Goal: Task Accomplishment & Management: Manage account settings

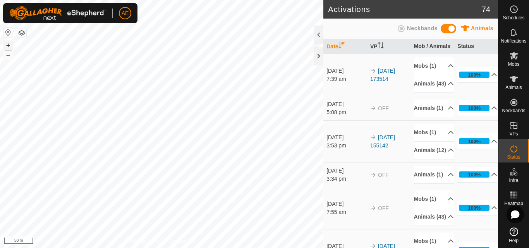
click at [9, 49] on button "+" at bounding box center [7, 45] width 9 height 9
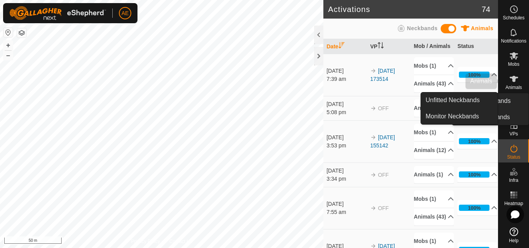
click at [515, 85] on span "Animals" at bounding box center [513, 87] width 17 height 5
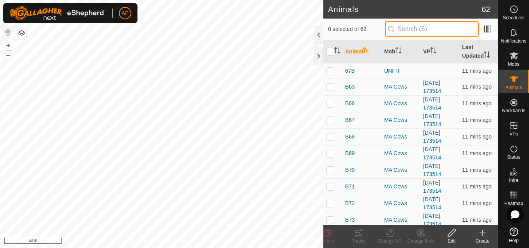
click at [437, 31] on input "text" at bounding box center [432, 29] width 94 height 16
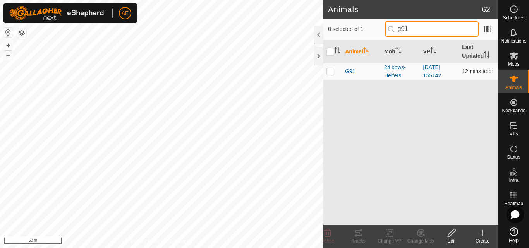
type input "g91"
click at [349, 71] on span "G91" at bounding box center [350, 71] width 10 height 8
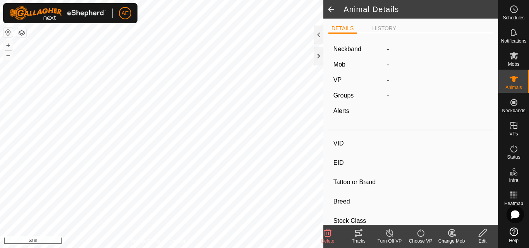
type input "G91"
type input "942000050585800"
type input "-"
type input "Hereford"
type input "-"
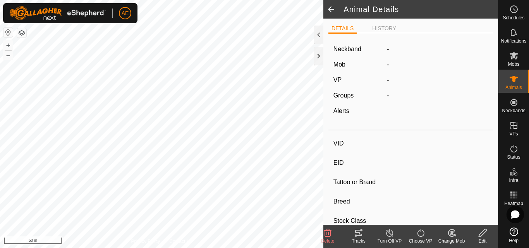
type input "Pregnant"
type input "0 kg"
type input "-"
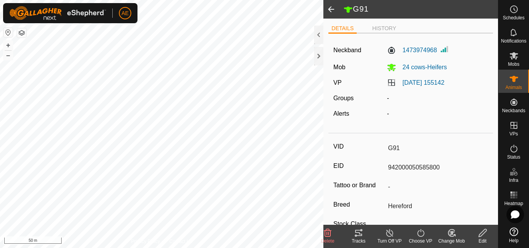
click at [451, 235] on icon at bounding box center [451, 233] width 5 height 4
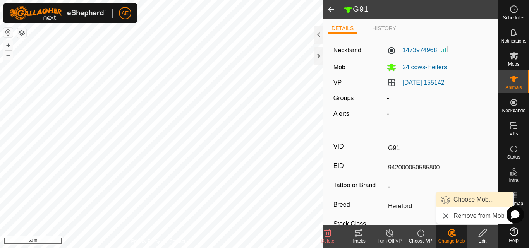
click at [460, 202] on link "Choose Mob..." at bounding box center [474, 199] width 77 height 15
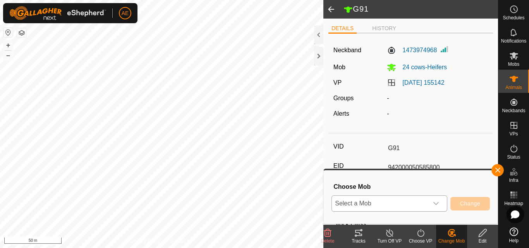
click at [437, 204] on icon "dropdown trigger" at bounding box center [436, 203] width 6 height 6
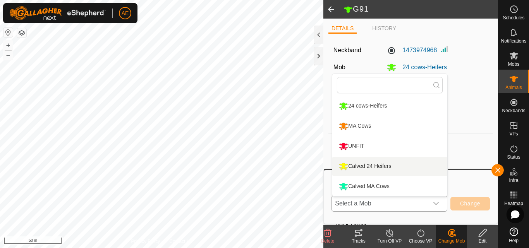
click at [390, 165] on li "Calved 24 Heifers" at bounding box center [389, 166] width 115 height 19
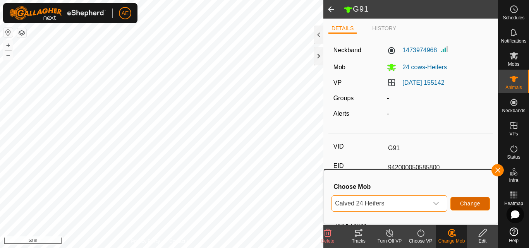
click at [467, 205] on span "Change" at bounding box center [470, 203] width 20 height 6
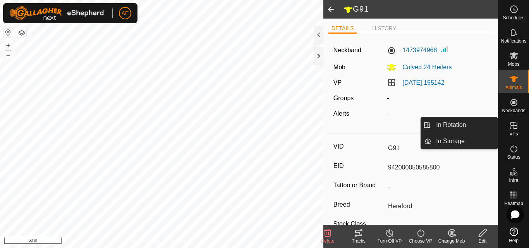
click at [514, 126] on icon at bounding box center [513, 125] width 9 height 9
click at [481, 120] on link "In Rotation" at bounding box center [464, 124] width 66 height 15
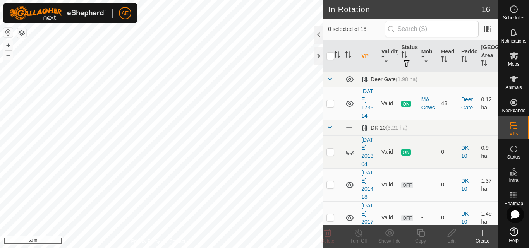
click at [483, 239] on div "Create" at bounding box center [482, 241] width 31 height 7
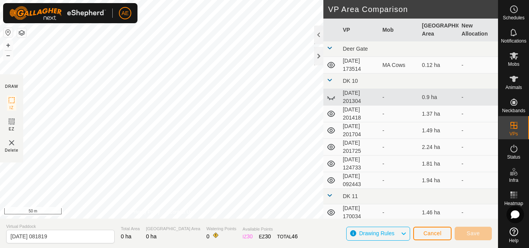
click at [163, 246] on div "DRAW IZ EZ Delete Privacy Policy Contact Us + – ⇧ i 50 m VP Area Comparison VP …" at bounding box center [249, 124] width 498 height 248
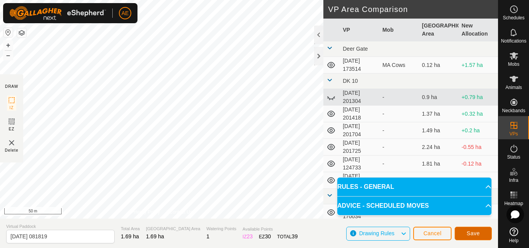
click at [468, 235] on span "Save" at bounding box center [472, 233] width 13 height 6
